Goal: Transaction & Acquisition: Purchase product/service

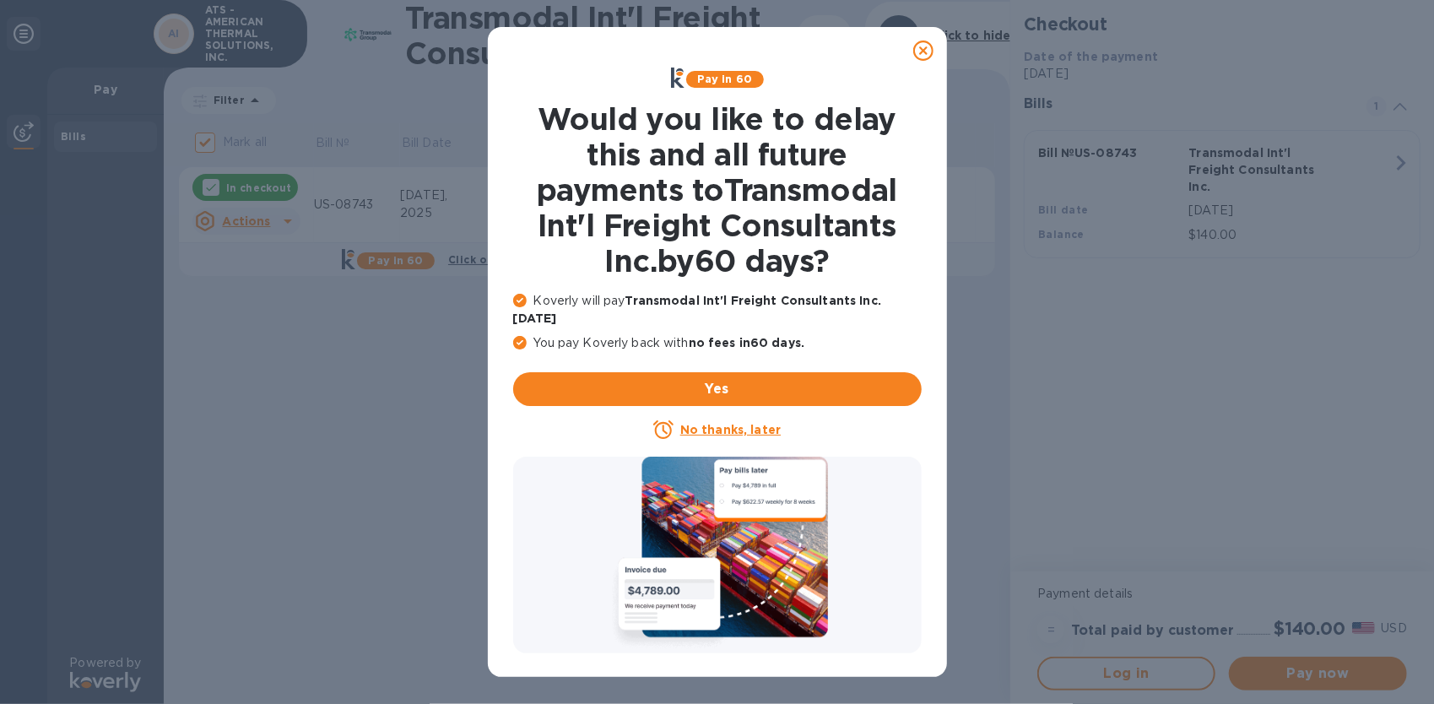
click at [737, 423] on u "No thanks, later" at bounding box center [730, 430] width 100 height 14
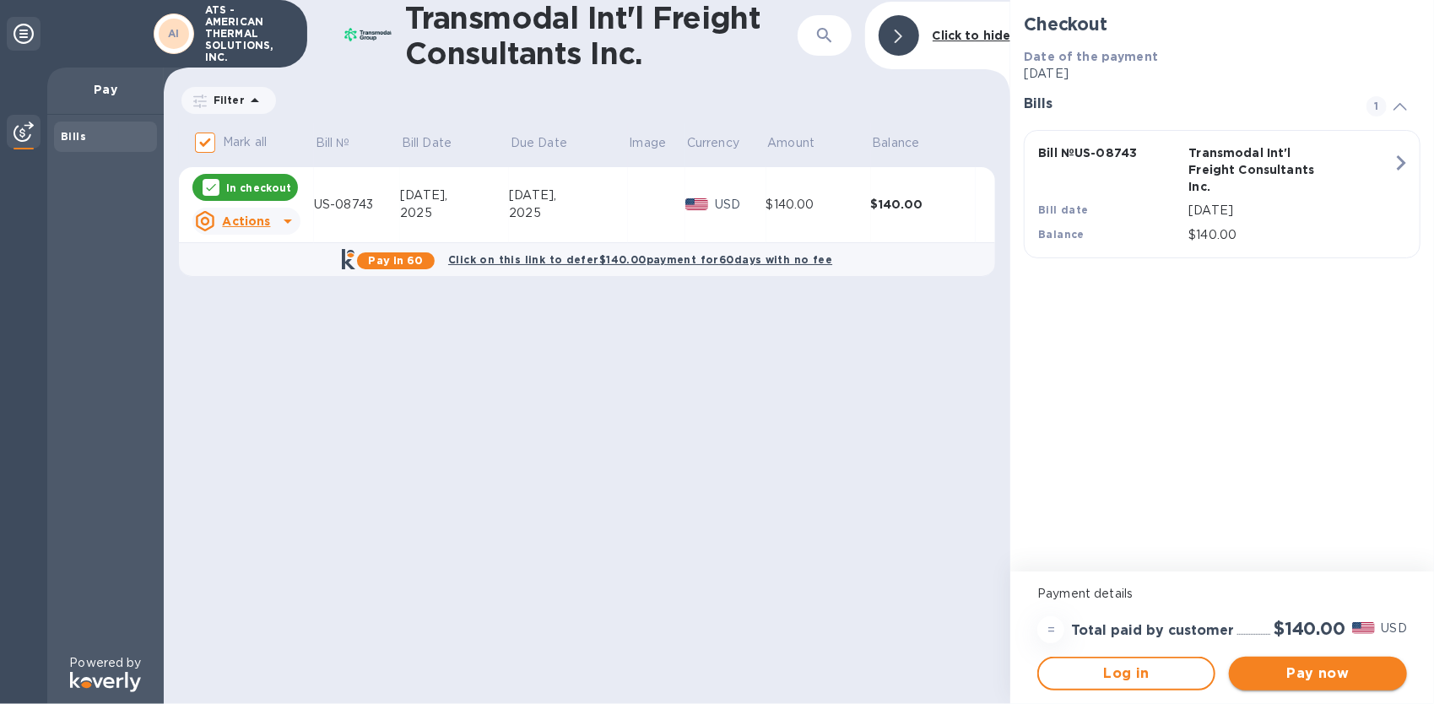
click at [1339, 677] on span "Pay now" at bounding box center [1317, 673] width 151 height 20
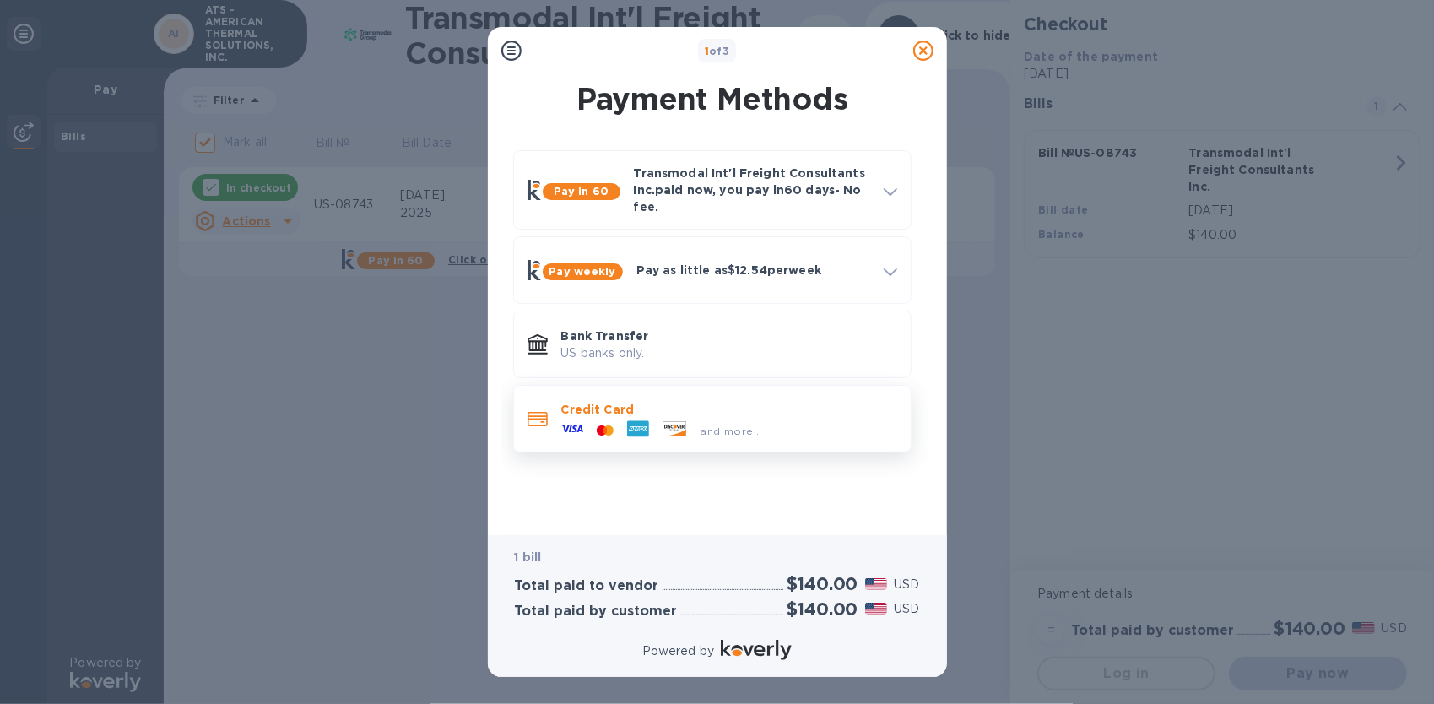
click at [748, 430] on span "and more..." at bounding box center [731, 430] width 62 height 13
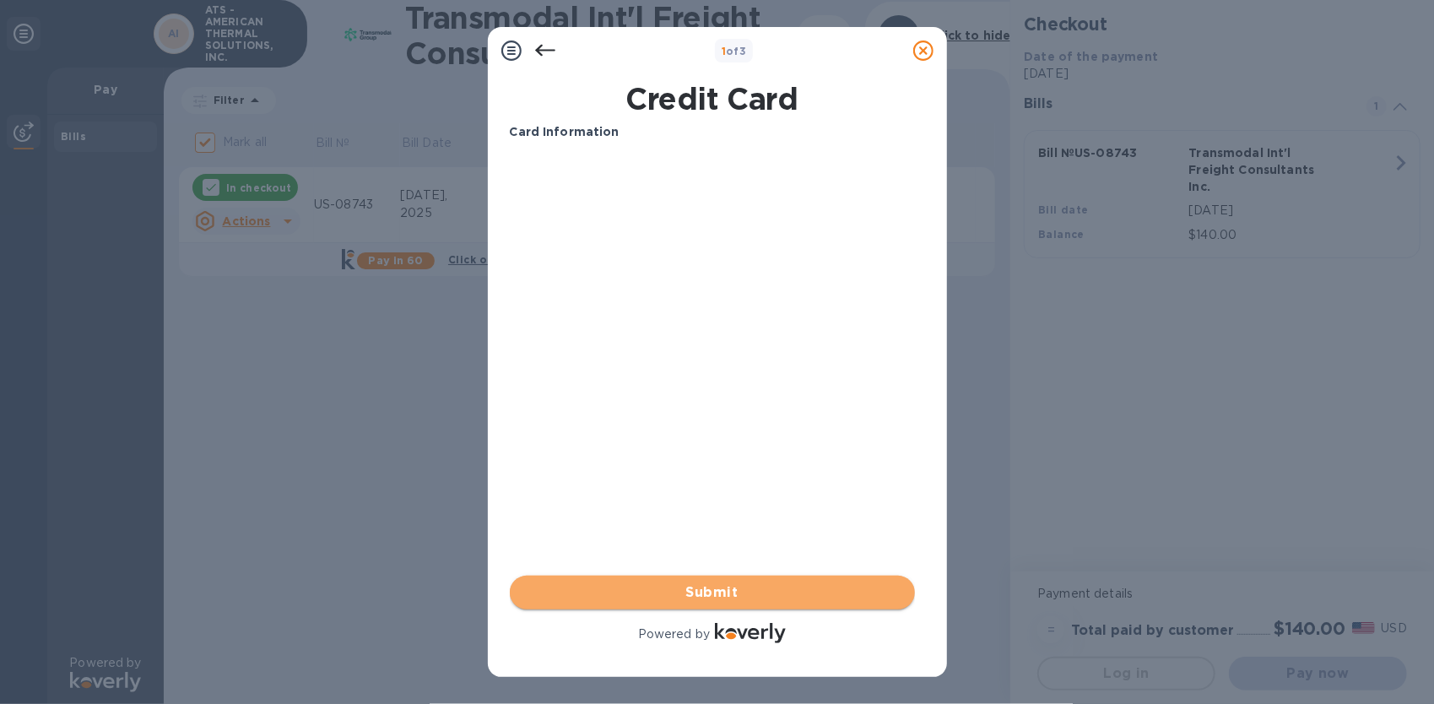
click at [724, 589] on span "Submit" at bounding box center [712, 592] width 378 height 20
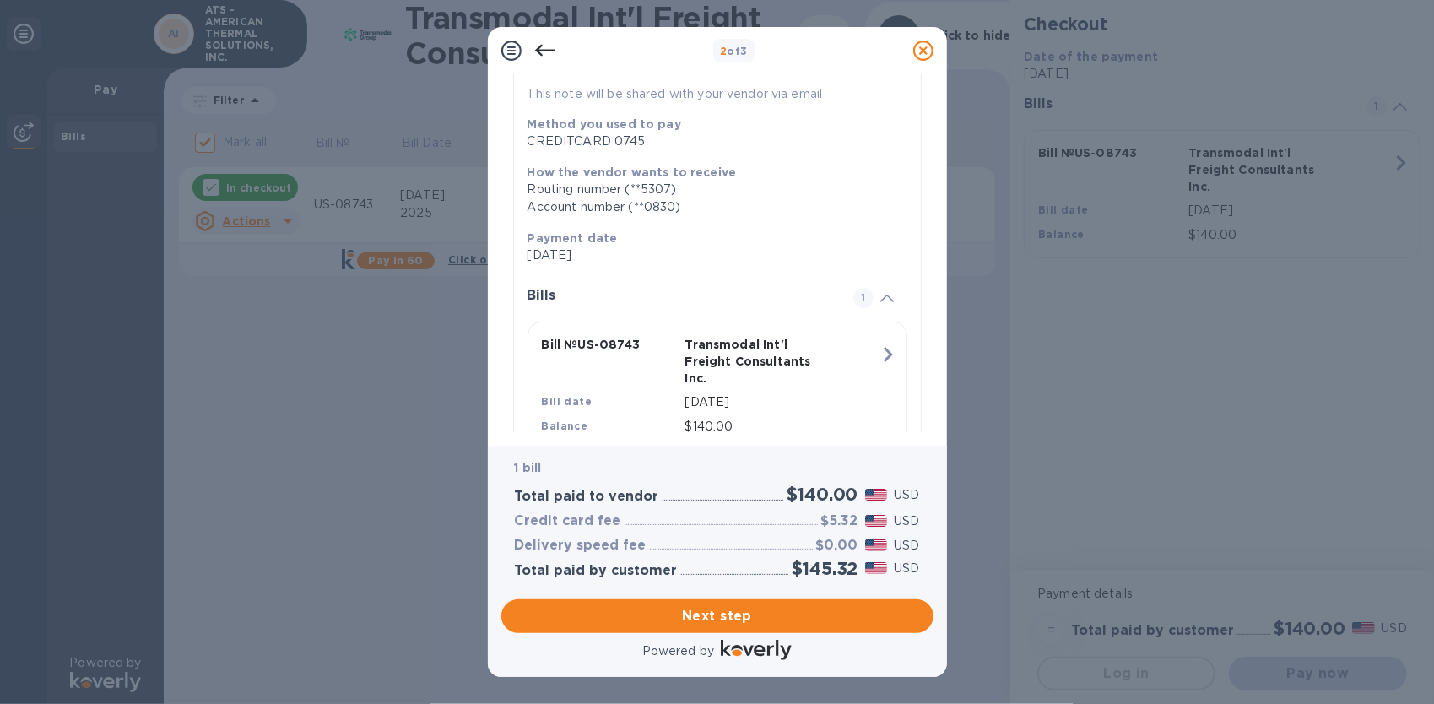
scroll to position [249, 0]
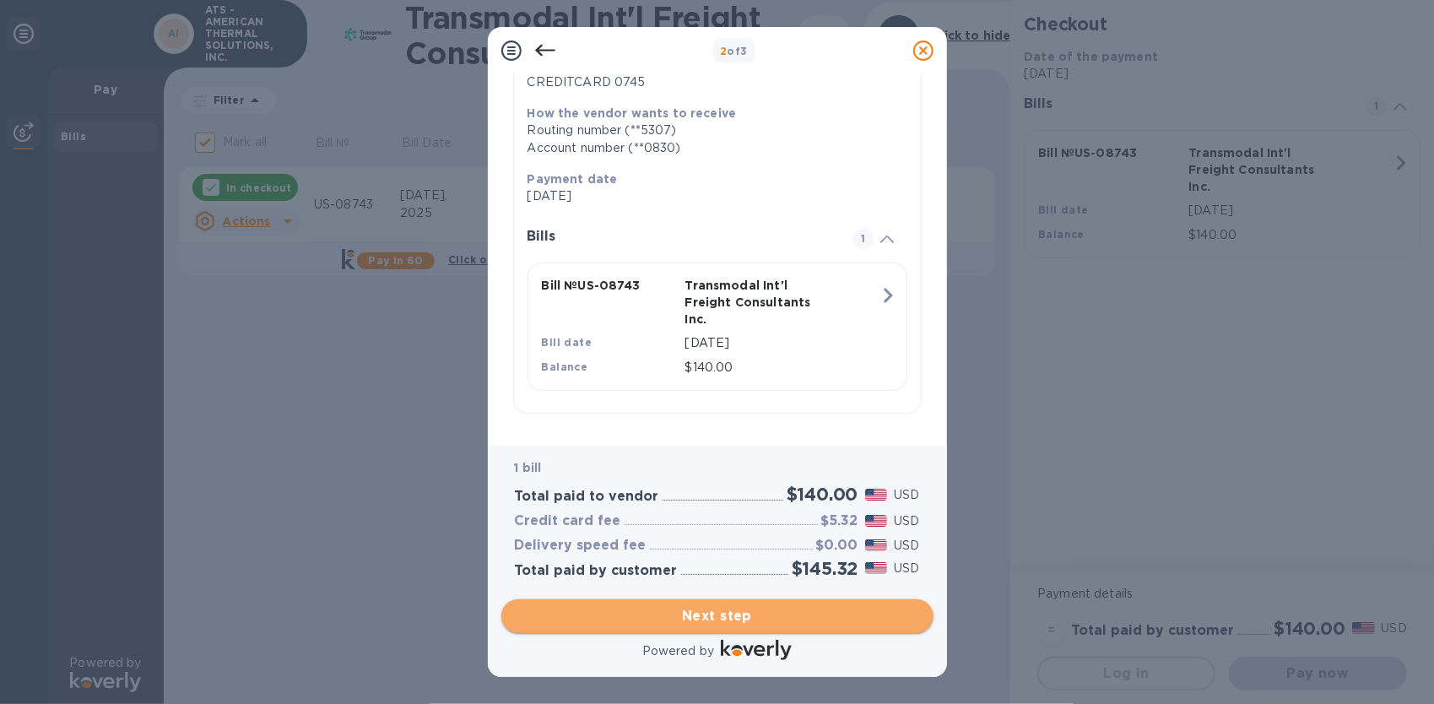
click at [741, 620] on span "Next step" at bounding box center [717, 616] width 405 height 20
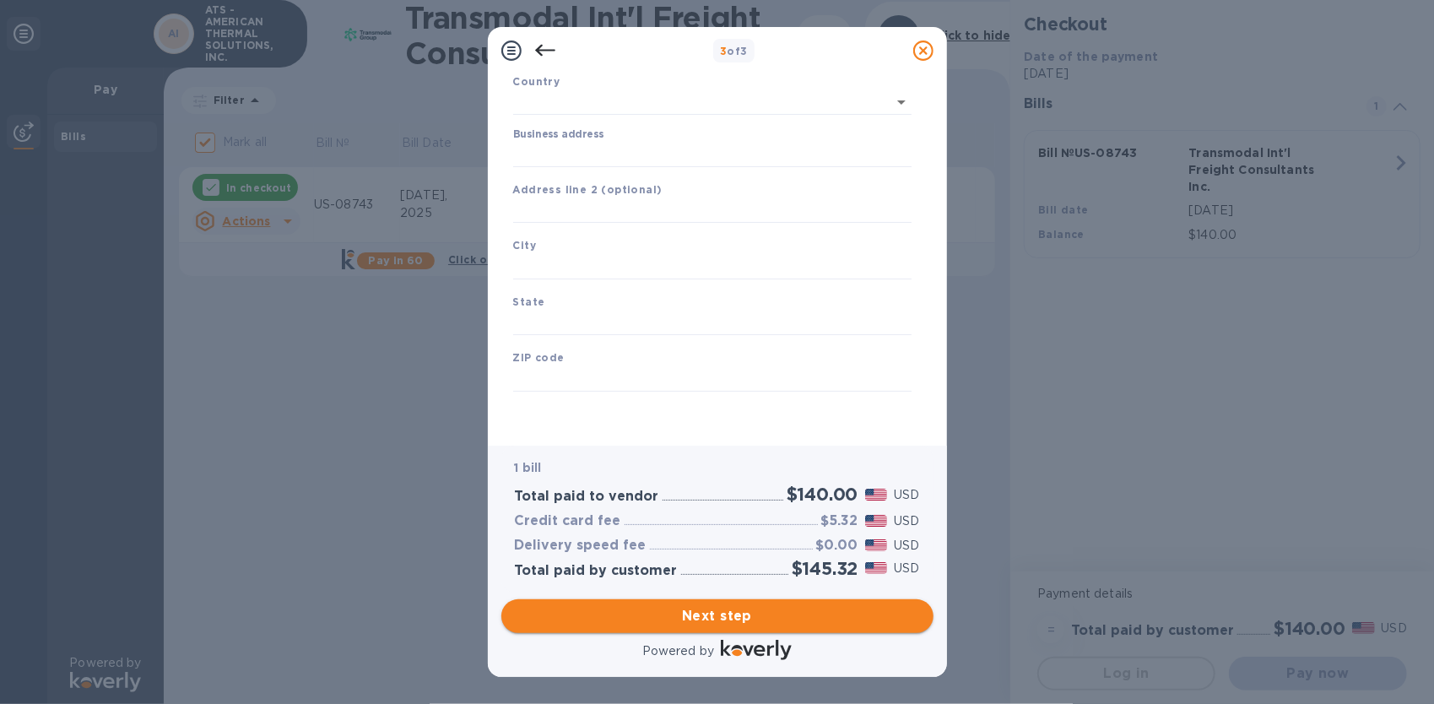
type input "[GEOGRAPHIC_DATA]"
click at [592, 153] on input "Business address" at bounding box center [712, 154] width 398 height 25
click at [629, 149] on input "Business address" at bounding box center [712, 154] width 398 height 25
paste input "[STREET_ADDRESS],"
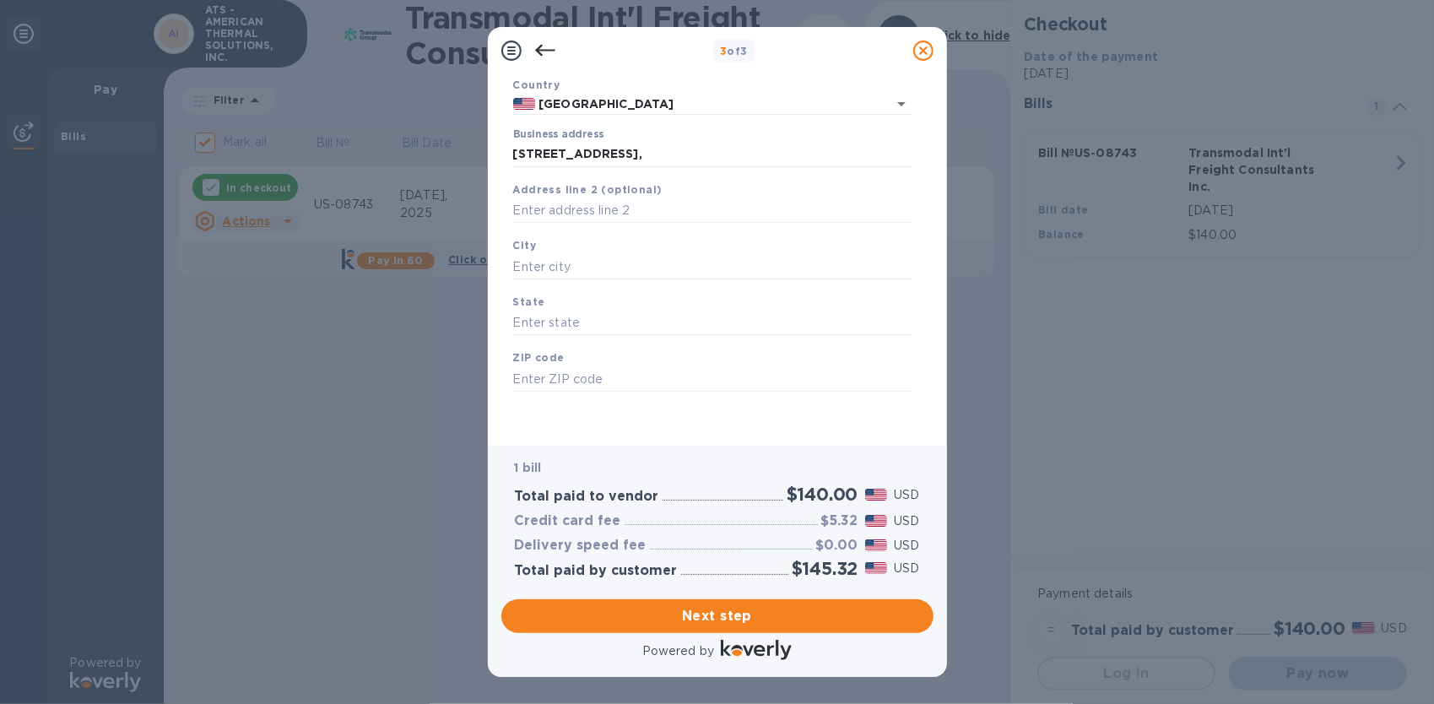
type input "[STREET_ADDRESS]"
type input "[GEOGRAPHIC_DATA][PERSON_NAME]"
type input "FL"
type input "33907"
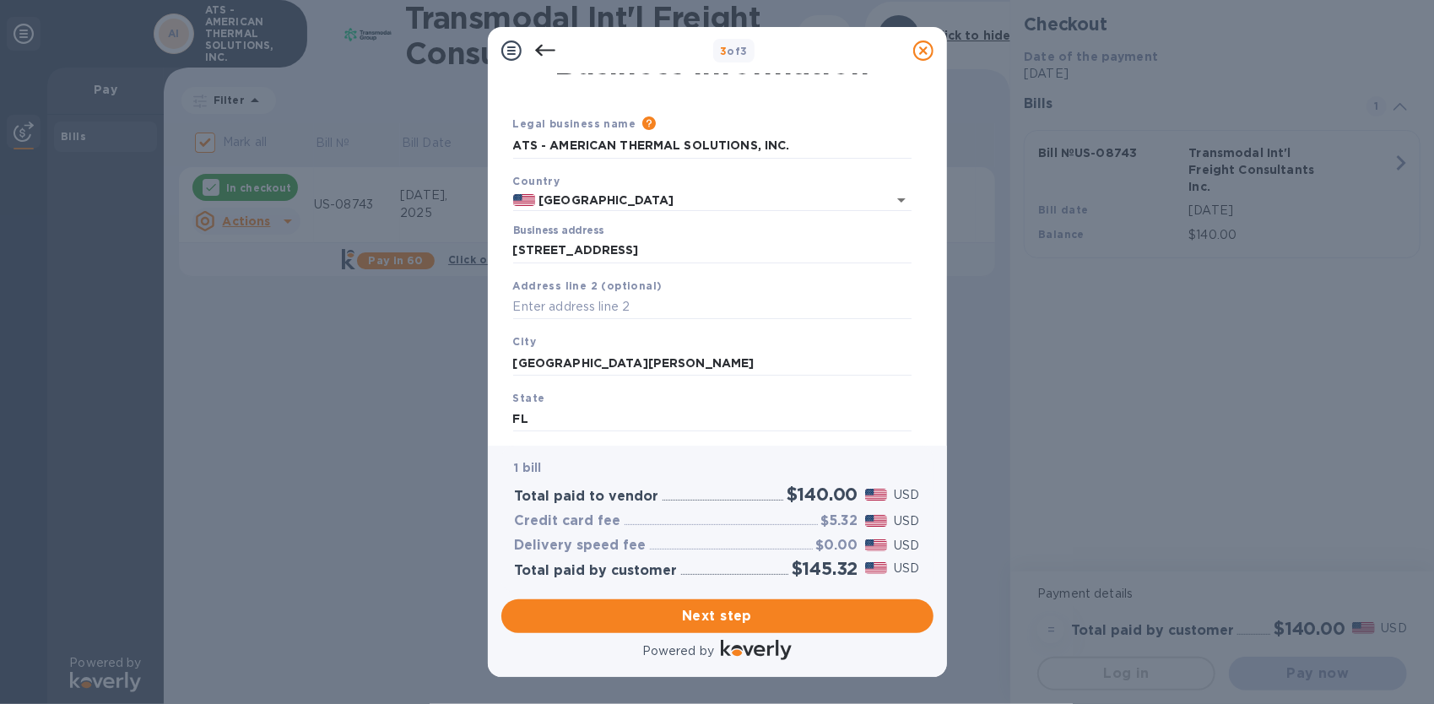
scroll to position [0, 0]
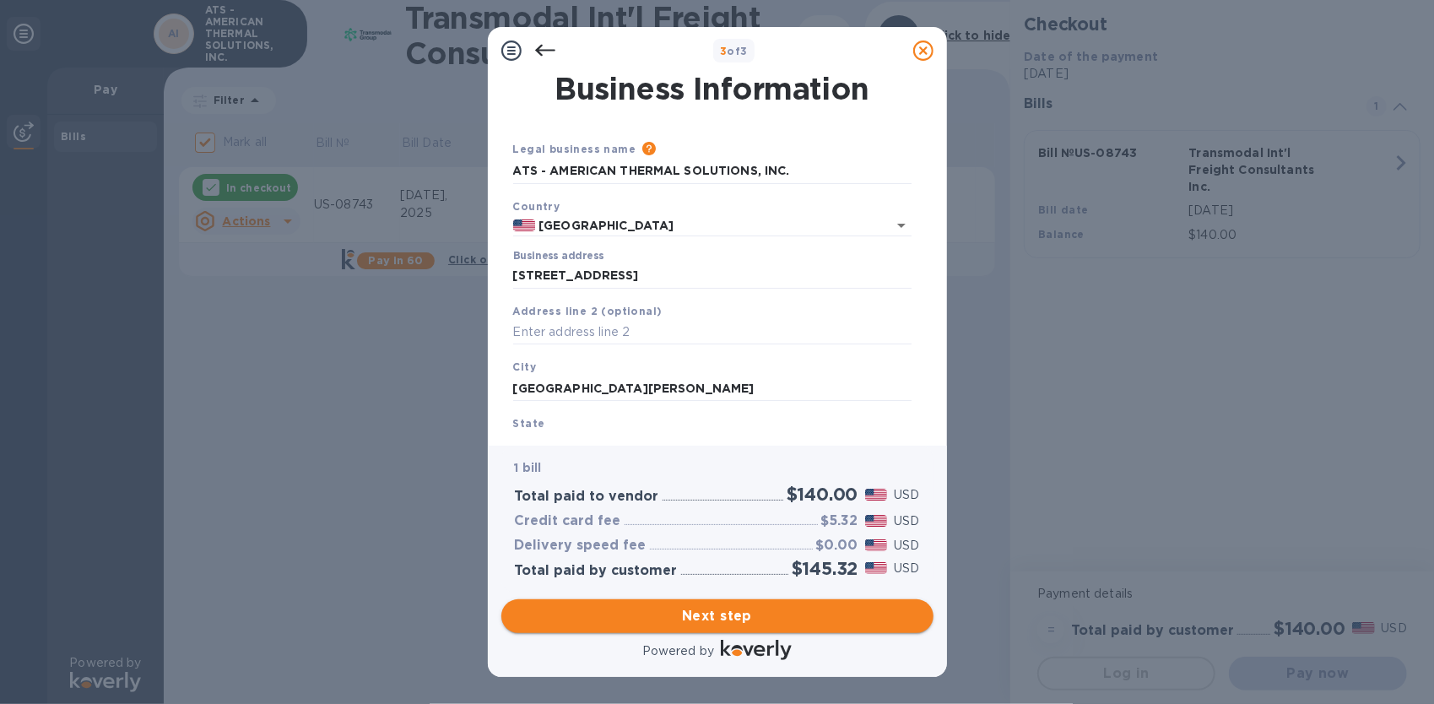
click at [719, 619] on span "Next step" at bounding box center [717, 616] width 405 height 20
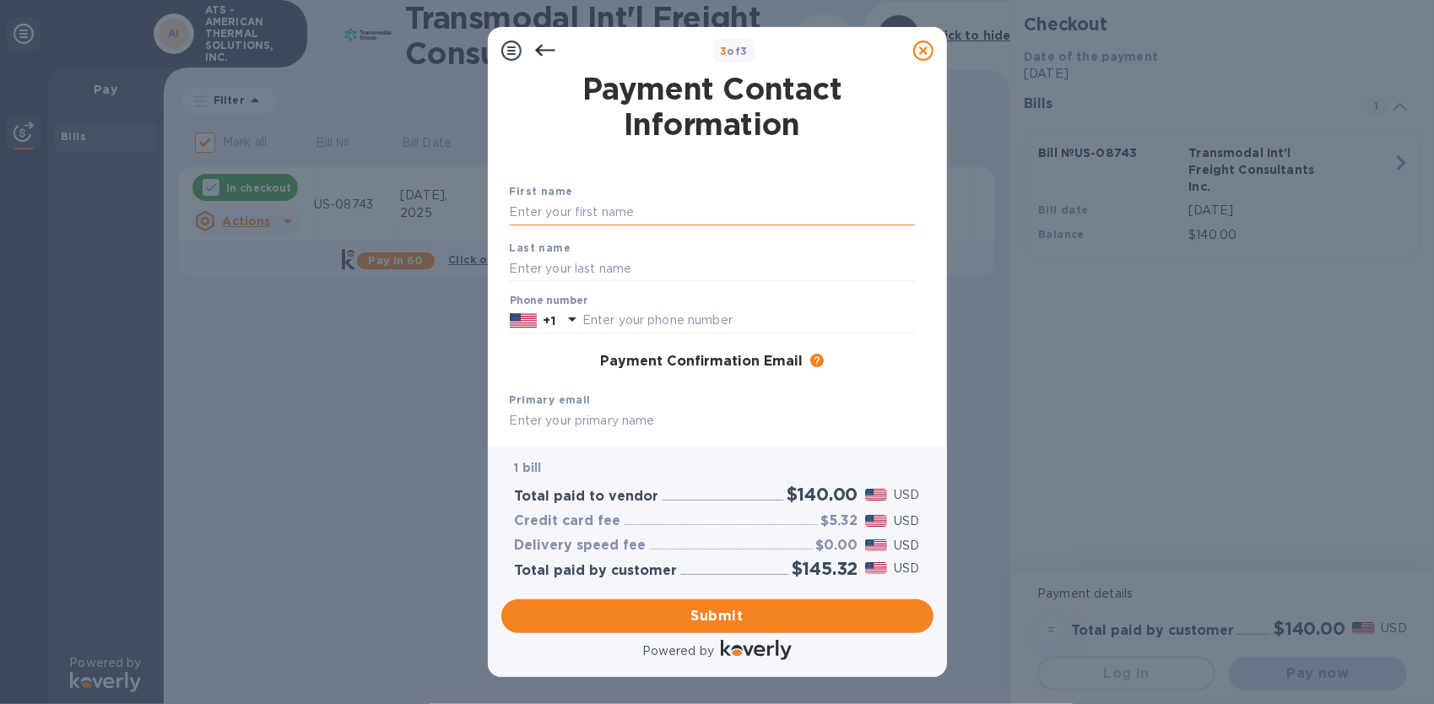
click at [586, 207] on input "text" at bounding box center [712, 212] width 405 height 25
type input "[PERSON_NAME]"
type input "2398886951"
click at [728, 615] on span "Submit" at bounding box center [717, 616] width 405 height 20
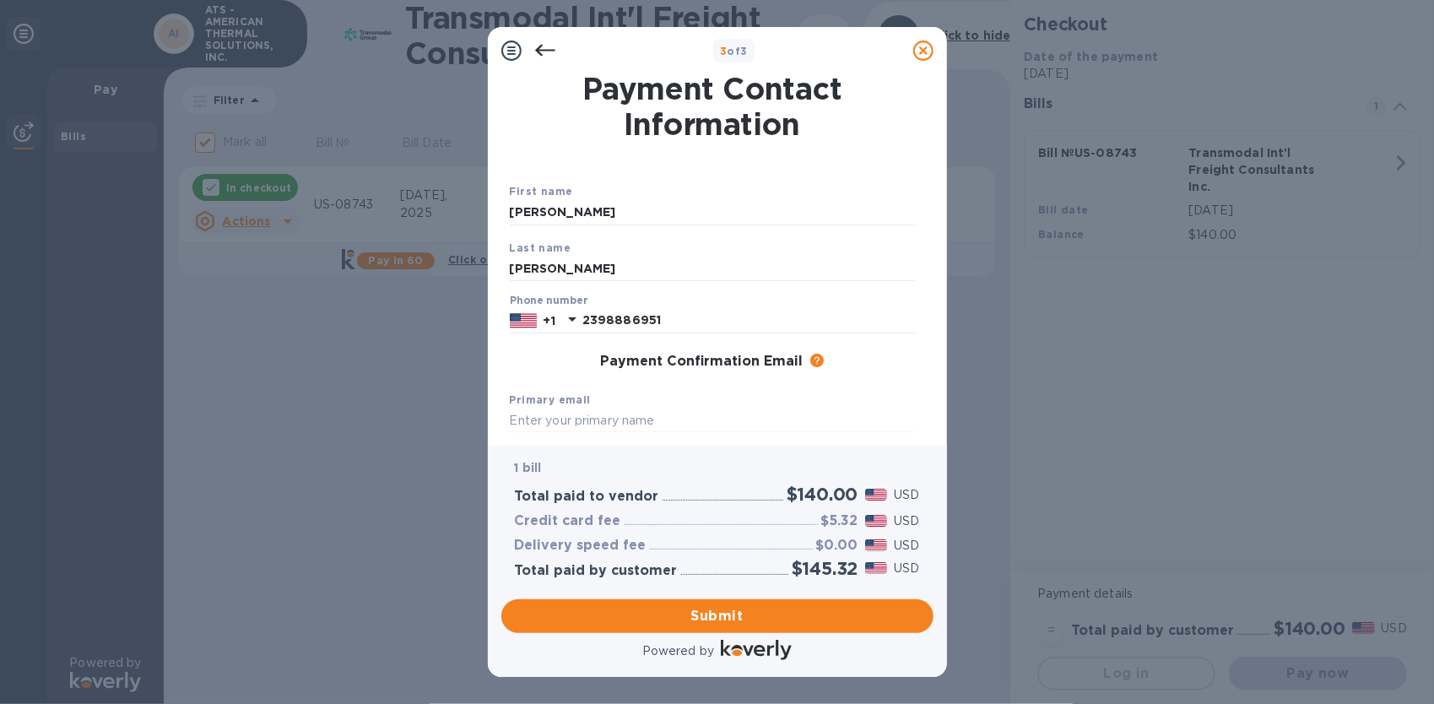
click at [656, 417] on input "text" at bounding box center [712, 420] width 405 height 25
type input "[PERSON_NAME][EMAIL_ADDRESS][DOMAIN_NAME]"
click at [780, 616] on span "Submit" at bounding box center [717, 616] width 405 height 20
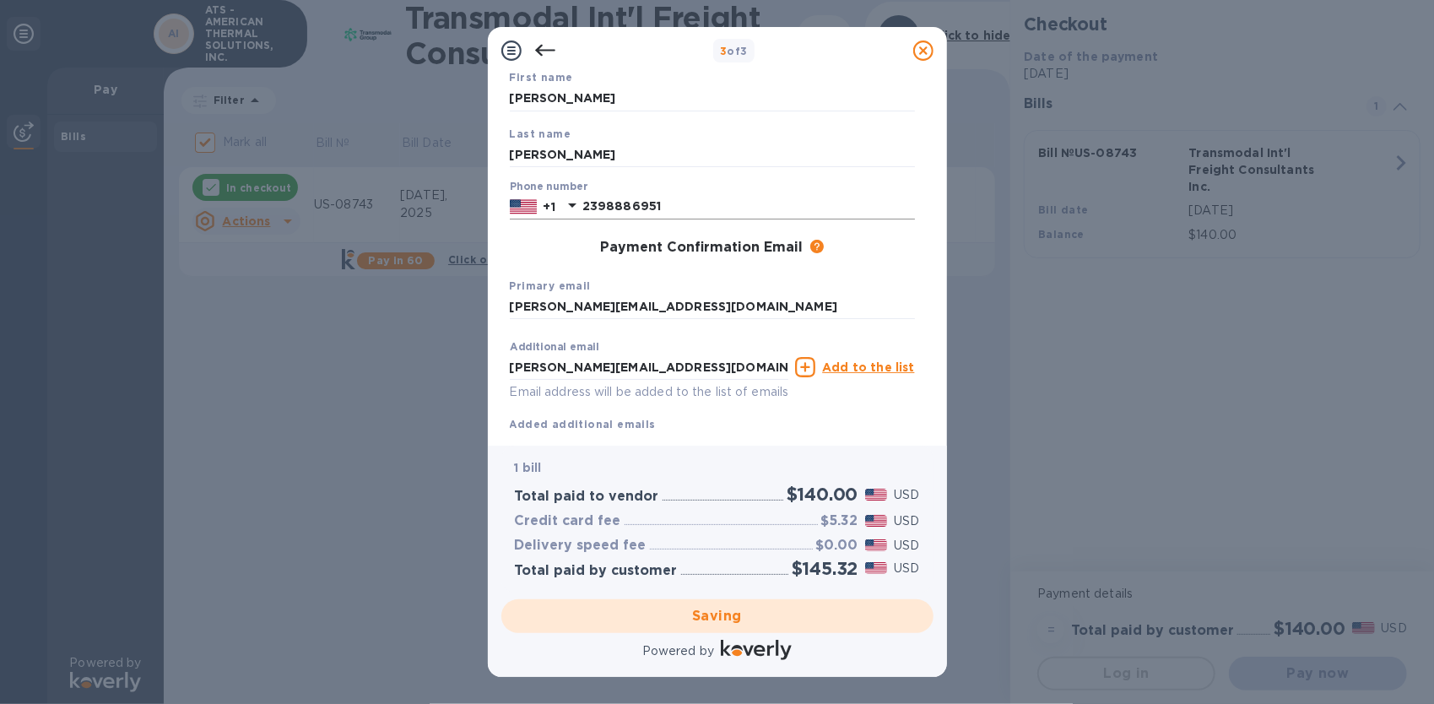
scroll to position [162, 0]
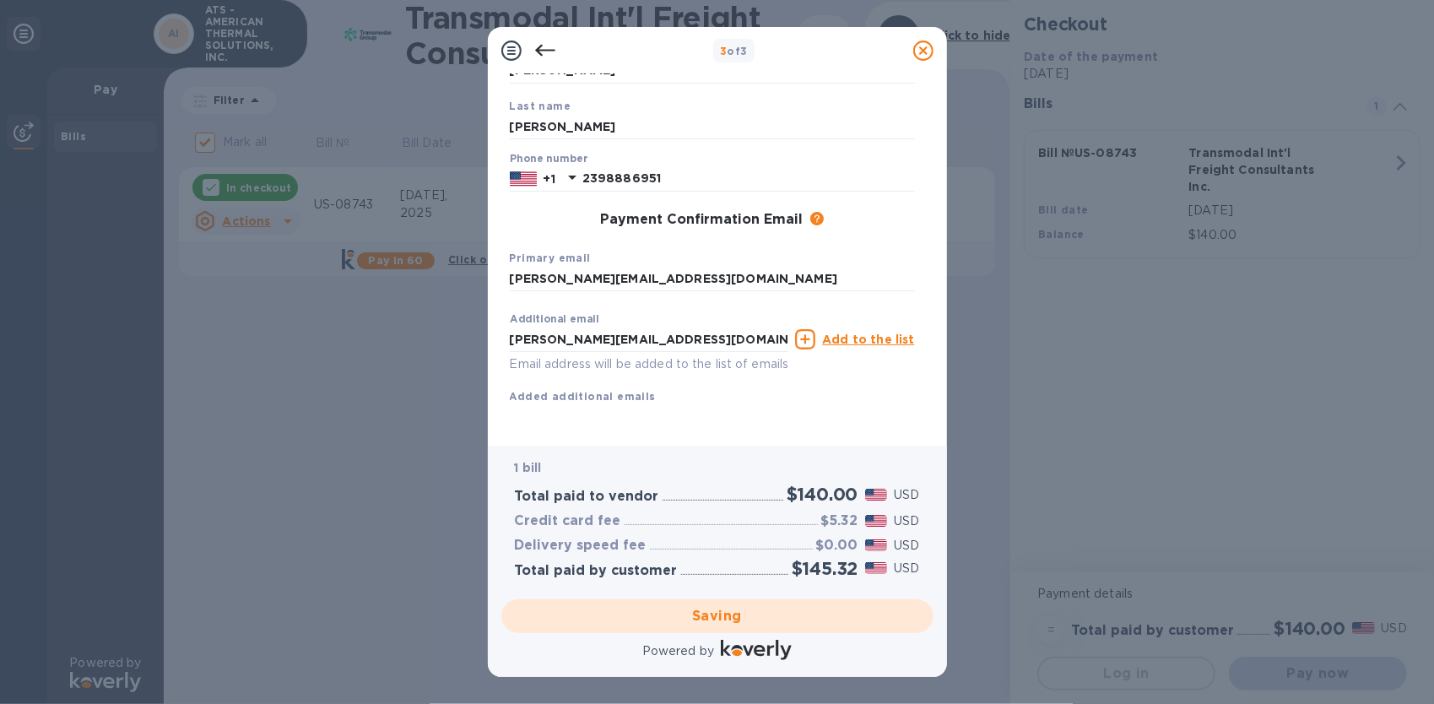
checkbox input "false"
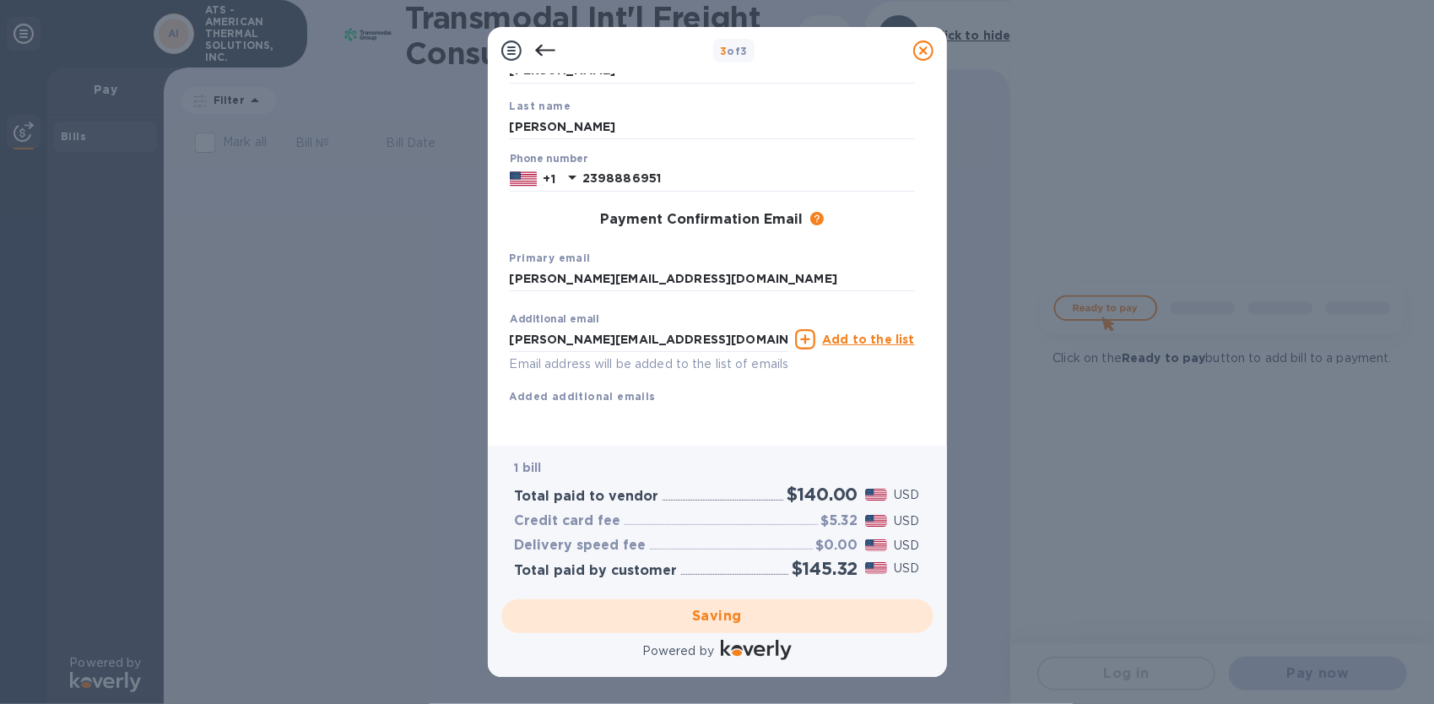
scroll to position [0, 0]
